Goal: Task Accomplishment & Management: Use online tool/utility

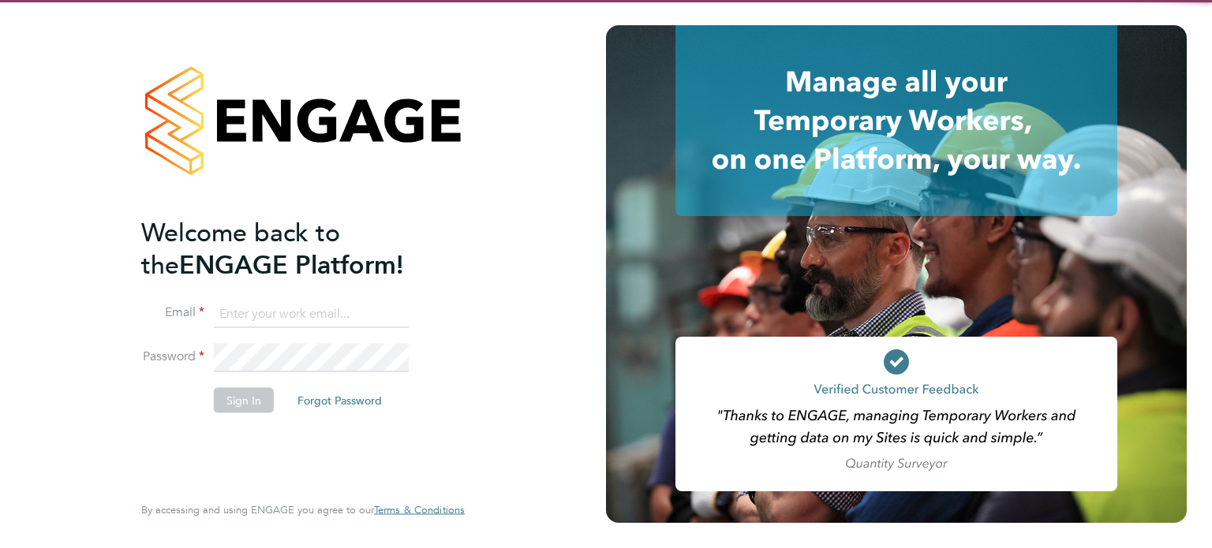
type input "mason.roberts@castlefieldrecruitment.com"
click at [248, 406] on button "Sign In" at bounding box center [244, 399] width 60 height 25
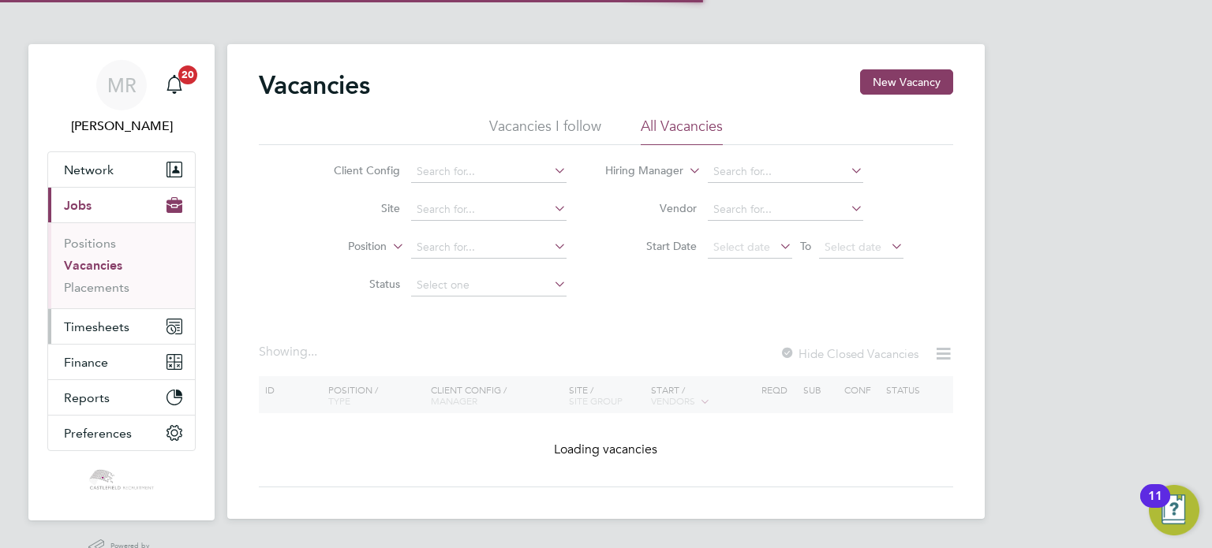
click at [151, 318] on button "Timesheets" at bounding box center [121, 326] width 147 height 35
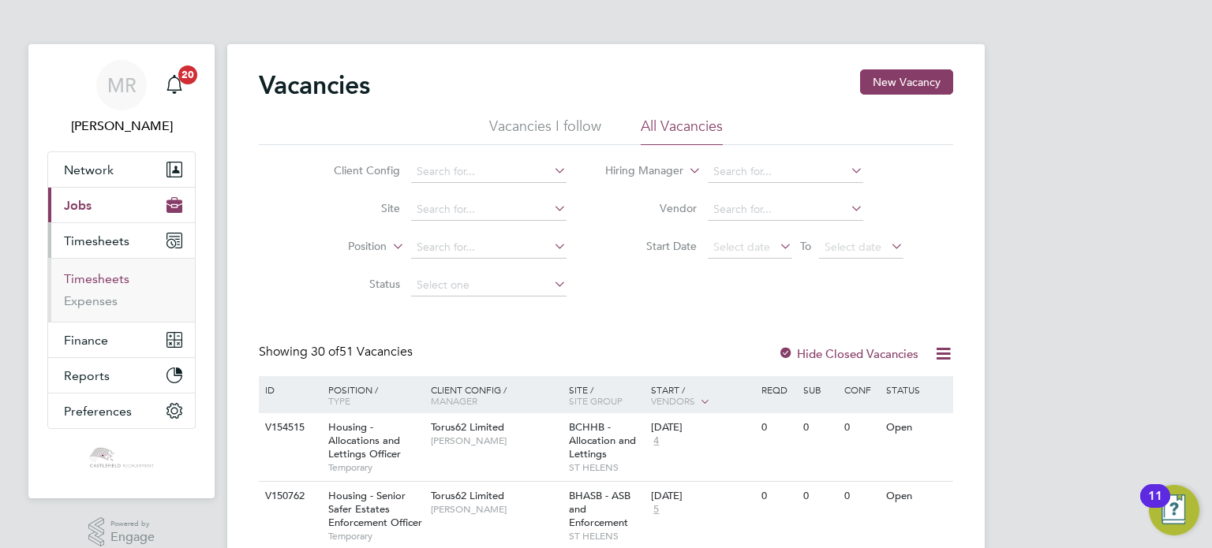
click at [125, 274] on li "Timesheets" at bounding box center [123, 282] width 118 height 22
click at [124, 274] on link "Timesheets" at bounding box center [96, 278] width 65 height 15
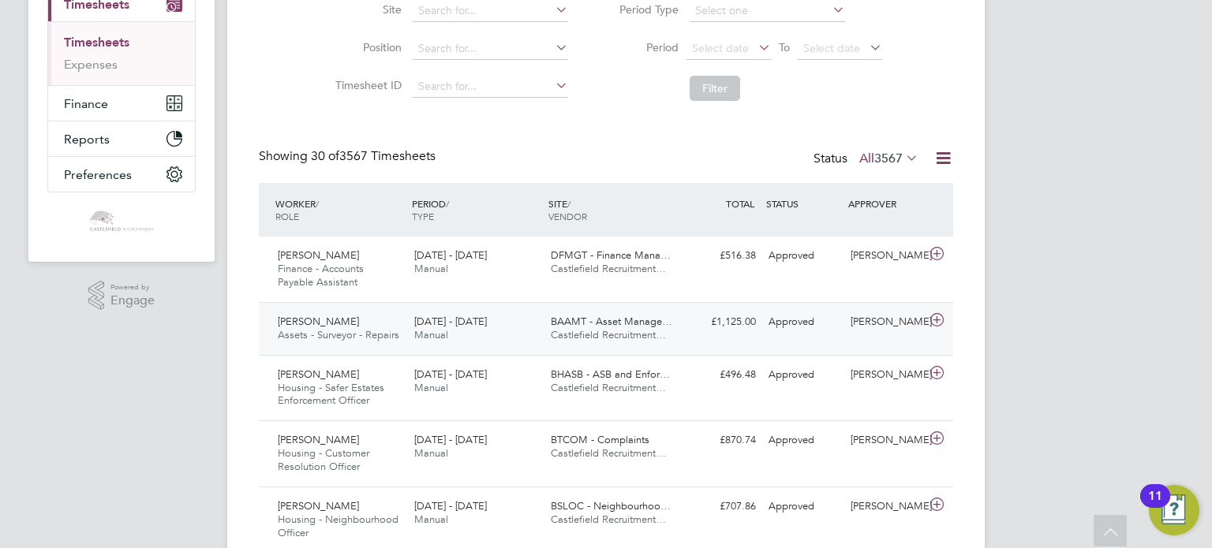
click at [439, 328] on span "Manual" at bounding box center [431, 334] width 34 height 13
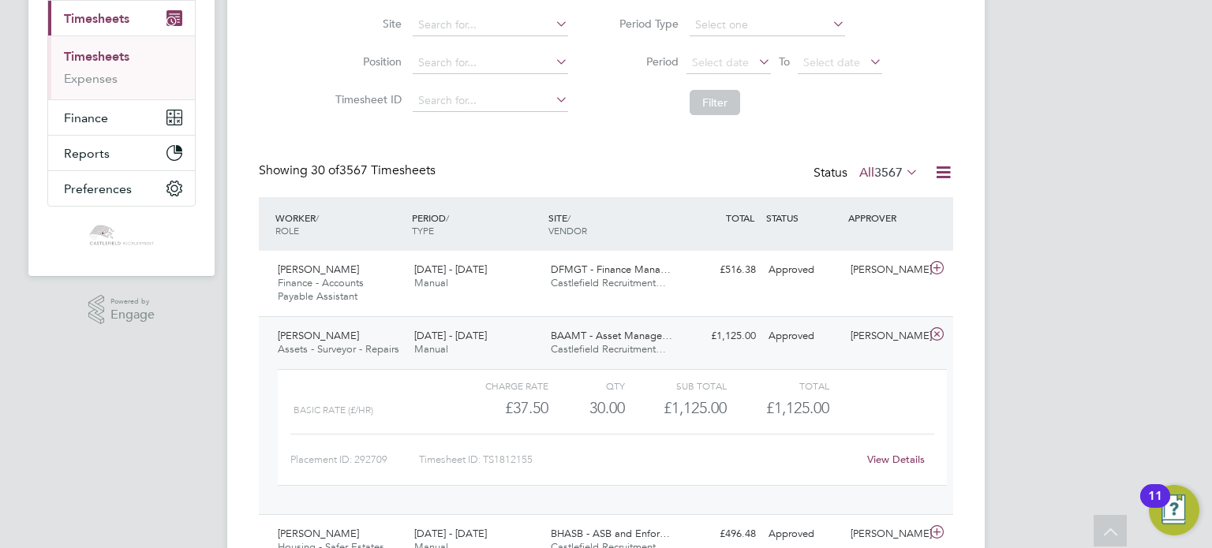
click at [124, 83] on li "Expenses" at bounding box center [123, 79] width 118 height 16
click at [114, 82] on li "Expenses" at bounding box center [123, 79] width 118 height 16
click at [113, 81] on link "Expenses" at bounding box center [91, 78] width 54 height 15
